Goal: Register for event/course

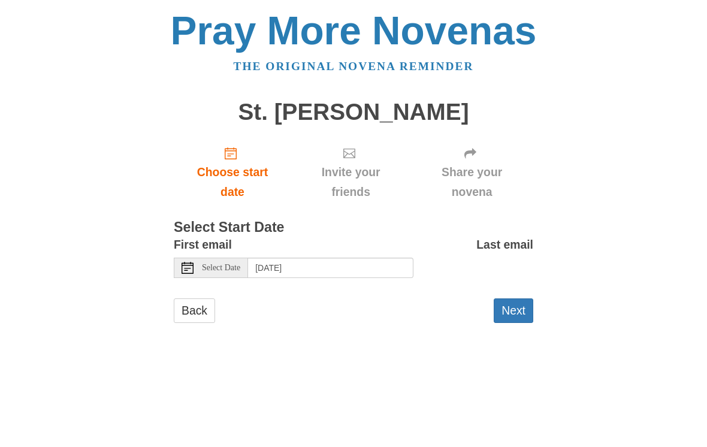
click at [232, 164] on span "Choose start date" at bounding box center [232, 182] width 93 height 40
click at [522, 311] on button "Next" at bounding box center [514, 310] width 40 height 25
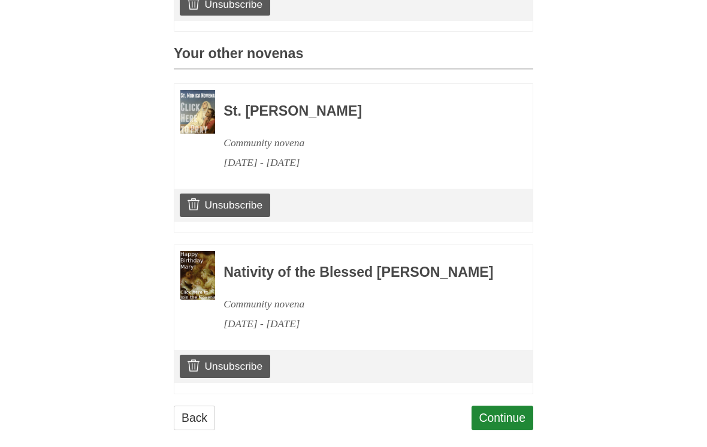
scroll to position [494, 0]
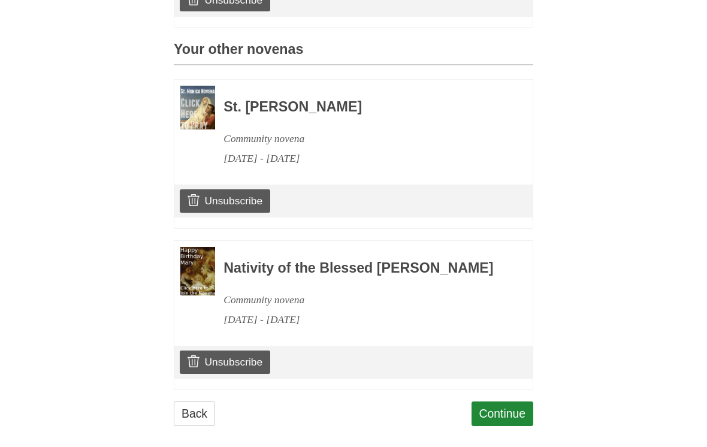
click at [504, 419] on link "Continue" at bounding box center [503, 413] width 62 height 25
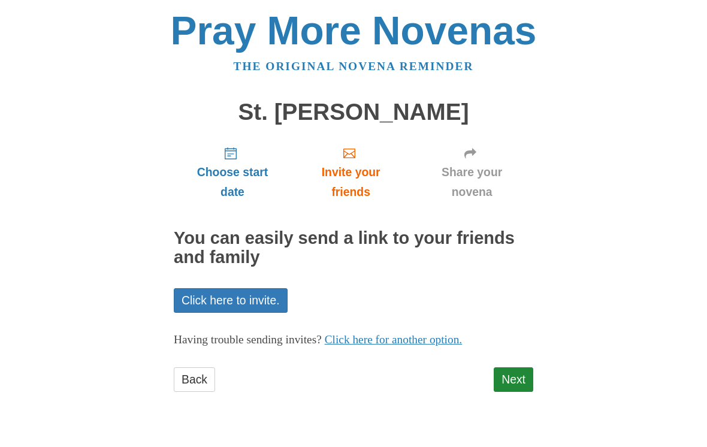
click at [516, 376] on link "Next" at bounding box center [514, 379] width 40 height 25
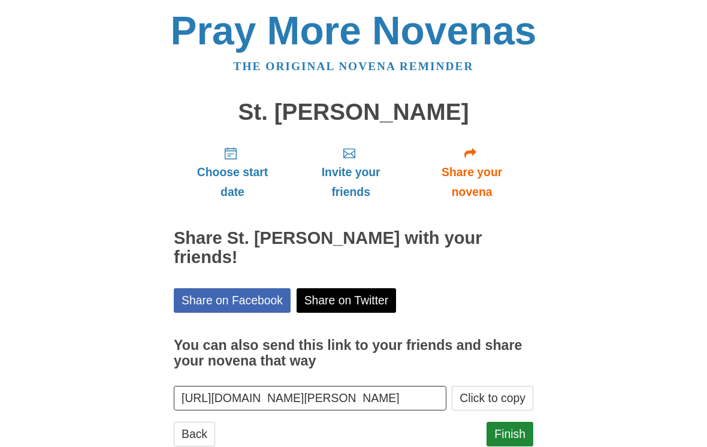
scroll to position [11, 0]
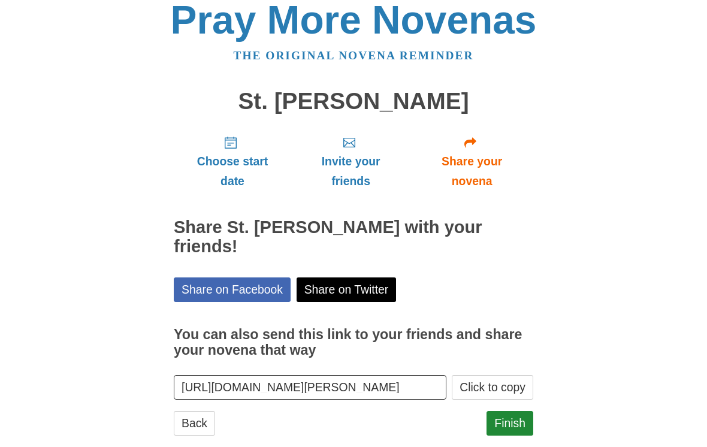
click at [514, 411] on link "Finish" at bounding box center [510, 423] width 47 height 25
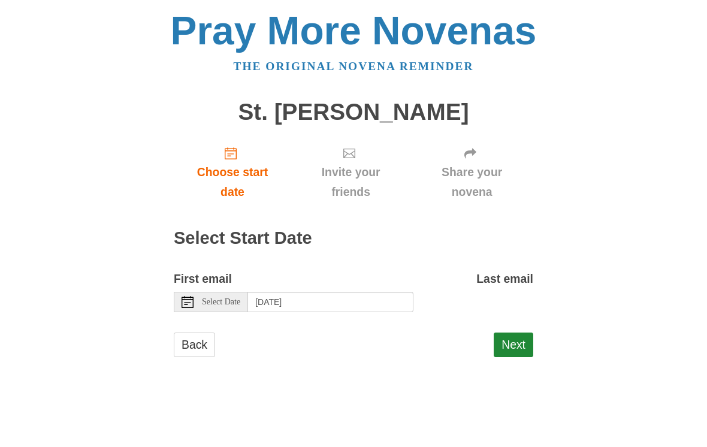
click at [222, 298] on span "Select Date" at bounding box center [221, 302] width 38 height 8
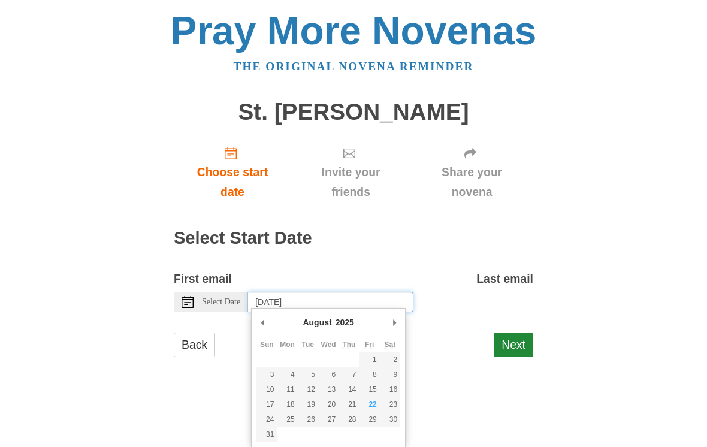
type input "Friday, August 22nd"
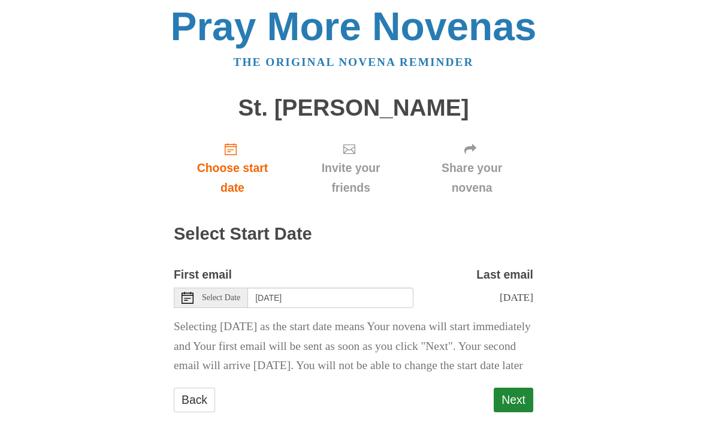
scroll to position [17, 0]
click at [517, 398] on button "Next" at bounding box center [514, 400] width 40 height 25
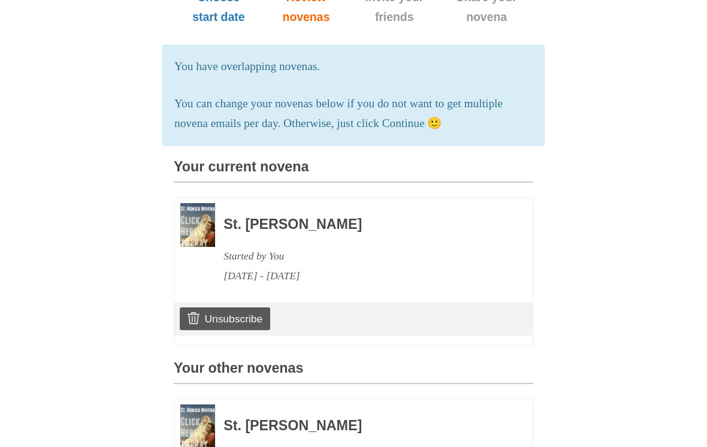
scroll to position [200, 0]
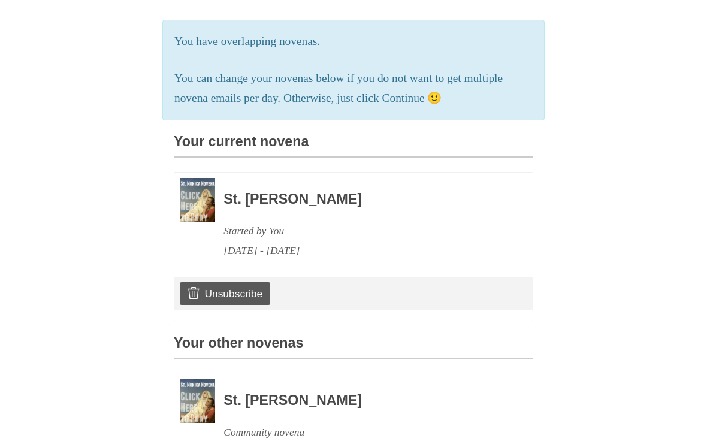
click at [301, 192] on h3 "St. [PERSON_NAME]" at bounding box center [361, 200] width 277 height 16
click at [305, 198] on h3 "St. [PERSON_NAME]" at bounding box center [361, 200] width 277 height 16
click at [307, 192] on h3 "St. [PERSON_NAME]" at bounding box center [361, 200] width 277 height 16
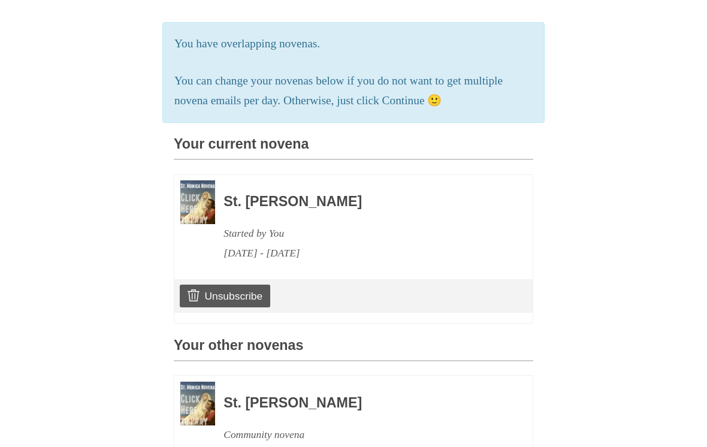
scroll to position [192, 0]
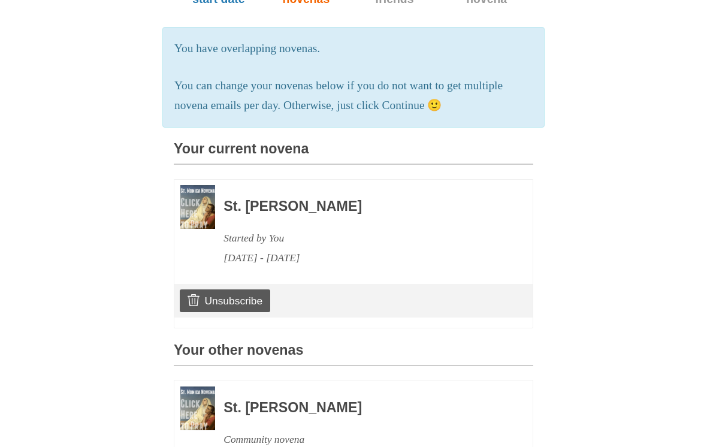
click at [598, 194] on div "Pray More Novenas The original novena reminder St. Monica Novena Choose start d…" at bounding box center [353, 285] width 581 height 954
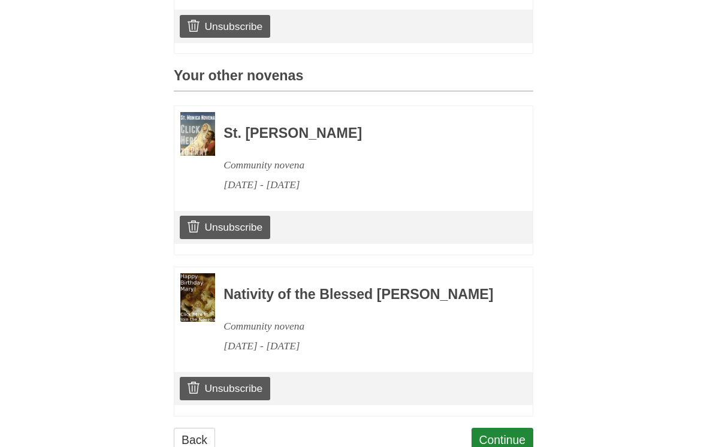
scroll to position [494, 0]
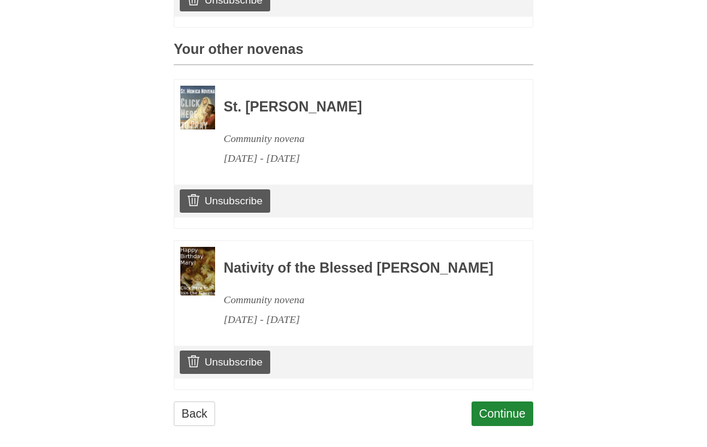
click at [235, 361] on link "Unsubscribe" at bounding box center [225, 362] width 90 height 23
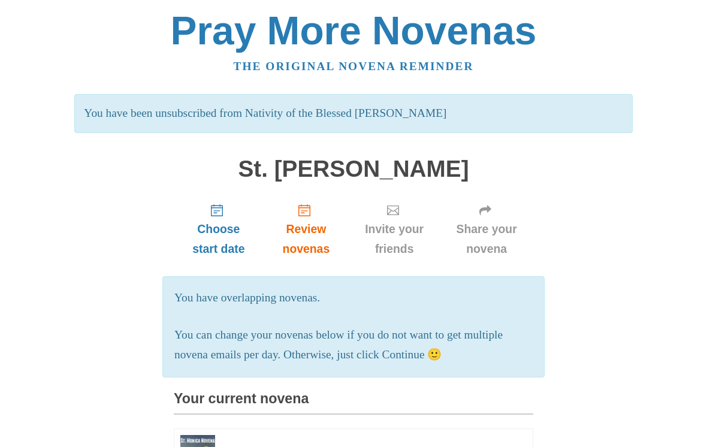
click at [429, 281] on section "You have overlapping novenas. You can change your novenas below if you do not w…" at bounding box center [353, 326] width 383 height 101
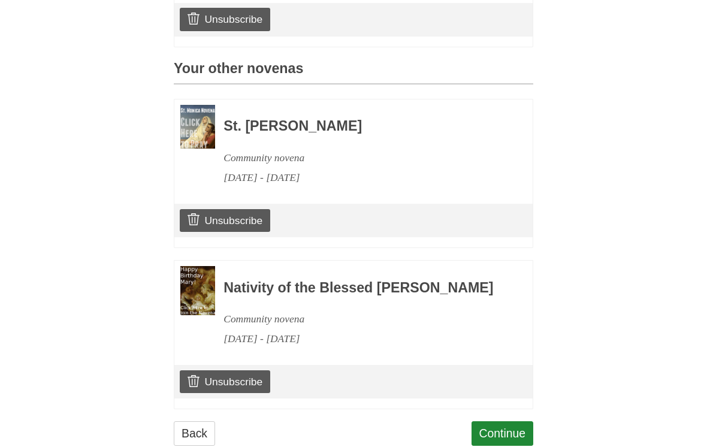
scroll to position [550, 0]
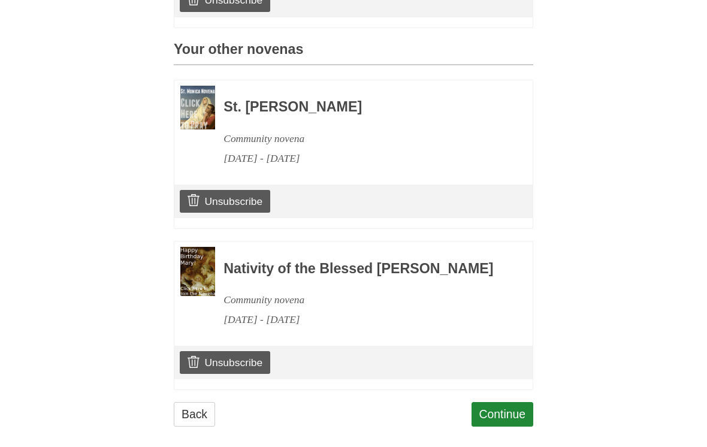
click at [238, 194] on link "Unsubscribe" at bounding box center [225, 201] width 90 height 23
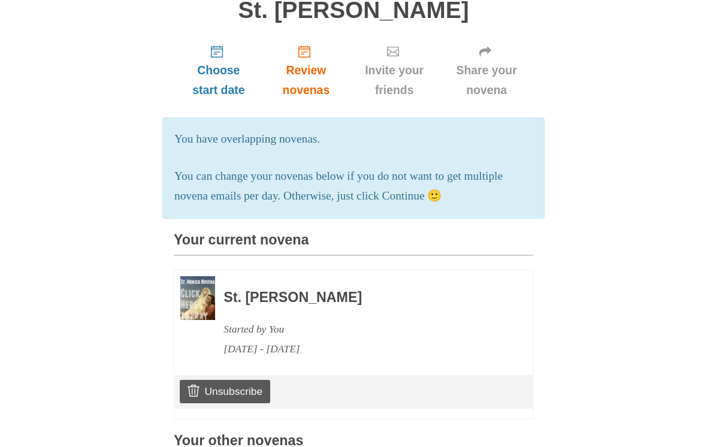
scroll to position [165, 0]
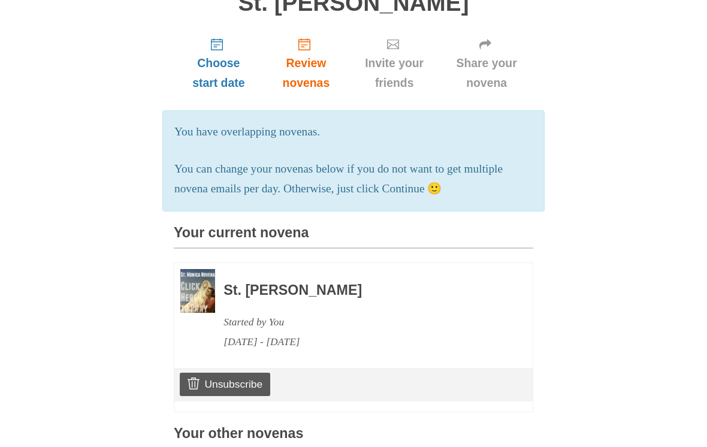
click at [209, 287] on img at bounding box center [197, 292] width 35 height 44
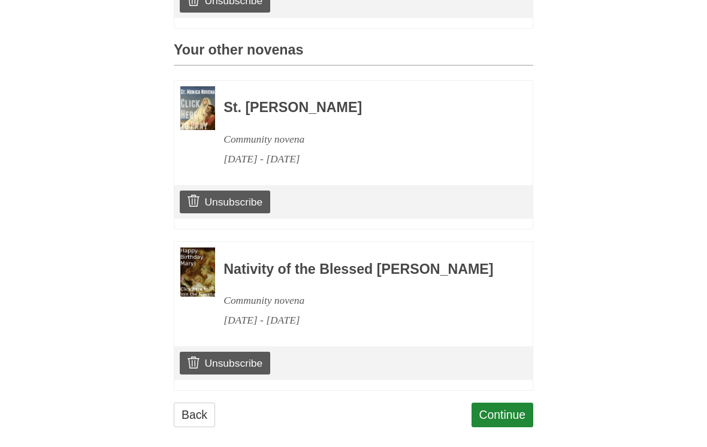
scroll to position [550, 0]
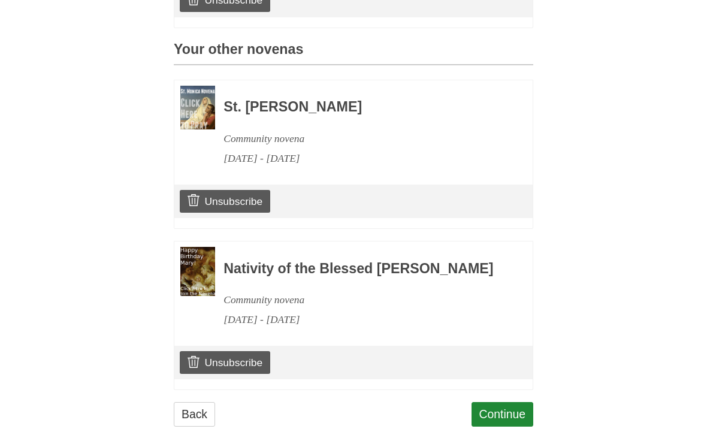
click at [512, 422] on link "Continue" at bounding box center [503, 414] width 62 height 25
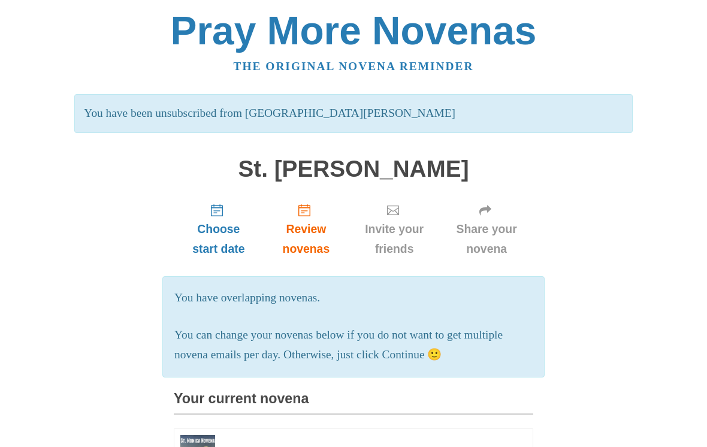
scroll to position [569, 0]
